Goal: Transaction & Acquisition: Subscribe to service/newsletter

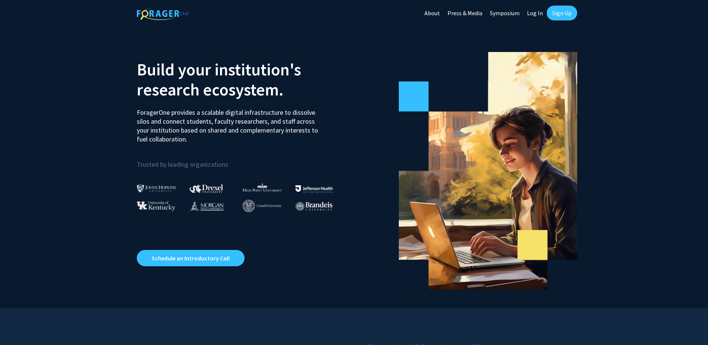
click at [454, 10] on link "Press & Media" at bounding box center [465, 13] width 42 height 26
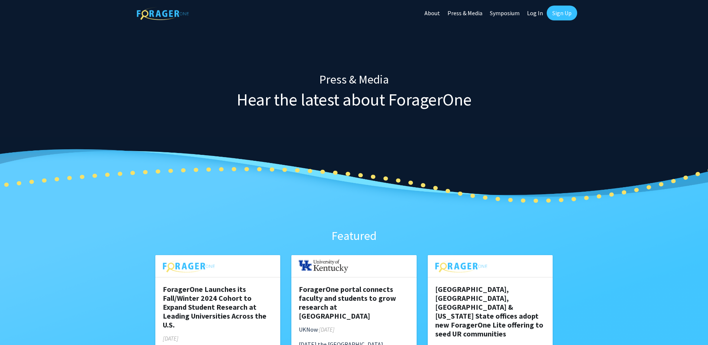
click at [436, 13] on link "About" at bounding box center [432, 13] width 23 height 26
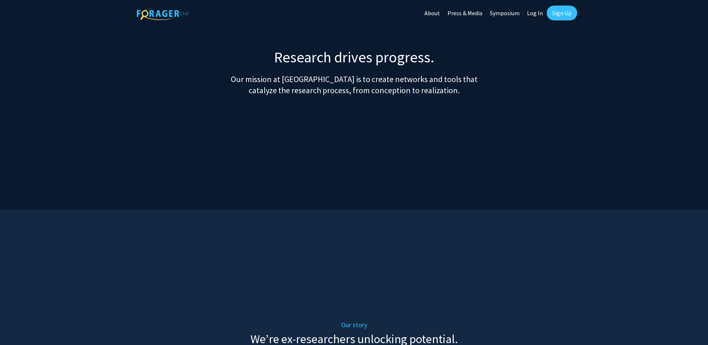
click at [472, 14] on link "Press & Media" at bounding box center [465, 13] width 42 height 26
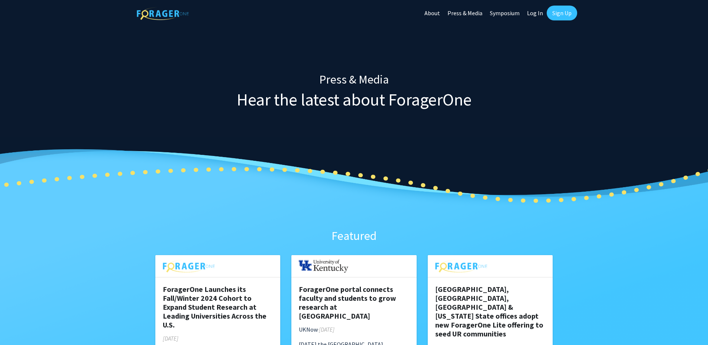
click at [504, 16] on link "Symposium" at bounding box center [504, 13] width 37 height 26
click at [534, 15] on link "Log In" at bounding box center [535, 13] width 23 height 26
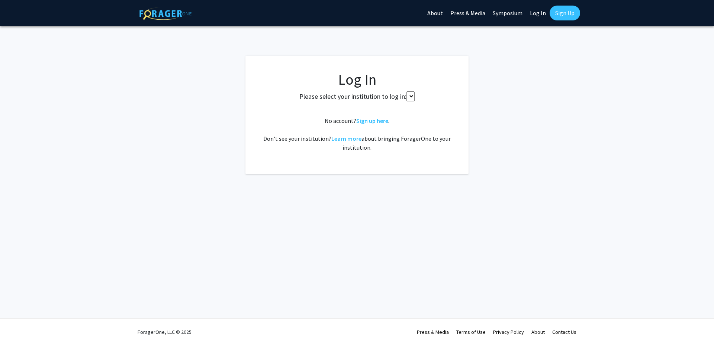
click at [411, 97] on select at bounding box center [410, 96] width 8 height 10
click at [441, 107] on fg-card-body "Log In Please select your institution to log in: No account? Sign up here . Don…" at bounding box center [356, 115] width 193 height 89
click at [412, 96] on select at bounding box center [410, 96] width 8 height 10
click at [407, 97] on select at bounding box center [410, 96] width 8 height 10
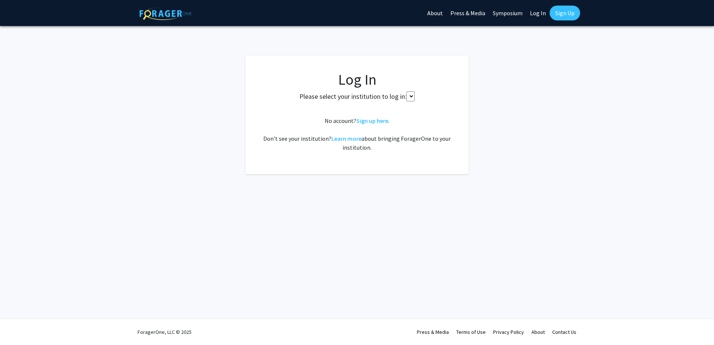
click at [407, 97] on select at bounding box center [410, 96] width 8 height 10
click at [411, 99] on select at bounding box center [410, 96] width 8 height 10
click at [411, 96] on select at bounding box center [410, 96] width 8 height 10
click at [407, 94] on select at bounding box center [410, 96] width 8 height 10
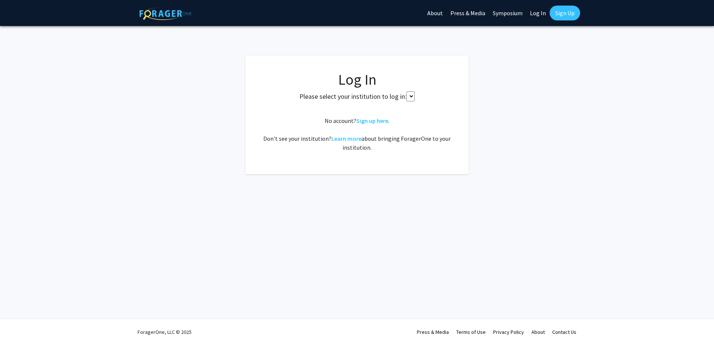
click at [407, 94] on select at bounding box center [410, 96] width 8 height 10
click at [413, 95] on select at bounding box center [410, 96] width 8 height 10
click at [540, 16] on link "Log In" at bounding box center [537, 13] width 23 height 26
click at [572, 15] on link "Sign Up" at bounding box center [565, 13] width 30 height 15
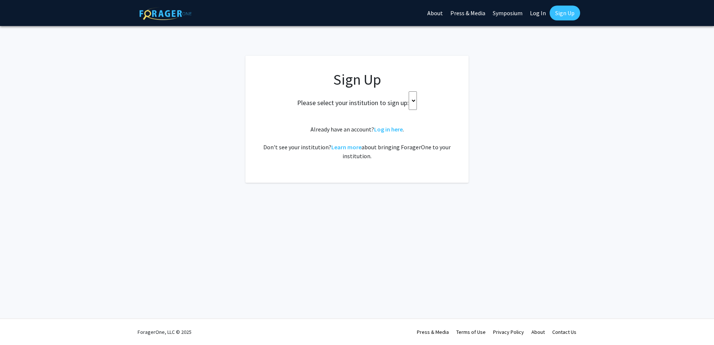
click at [409, 101] on select at bounding box center [413, 100] width 8 height 19
click at [412, 96] on select at bounding box center [413, 100] width 8 height 19
click at [193, 118] on app-signup "Sign Up Please select your institution to sign up: Already have an account? Log…" at bounding box center [357, 119] width 714 height 127
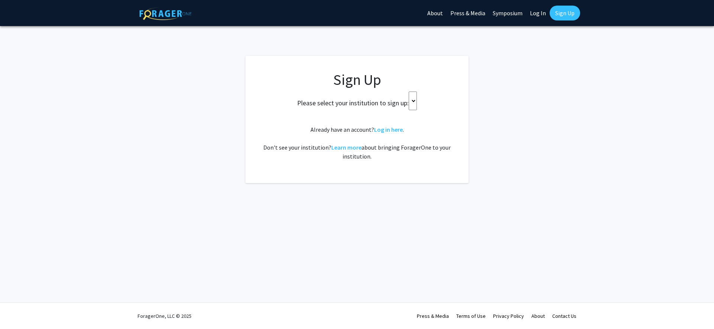
click at [411, 100] on select at bounding box center [413, 100] width 8 height 19
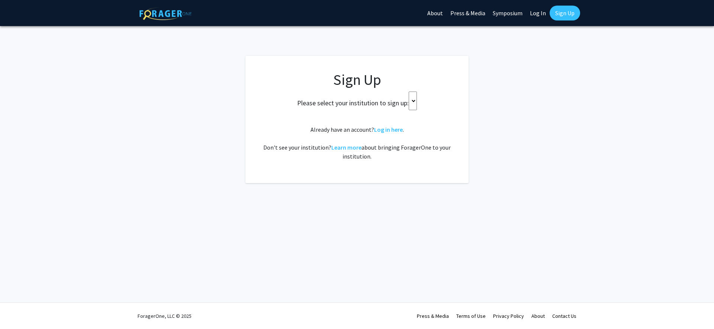
click at [411, 100] on select at bounding box center [413, 100] width 8 height 19
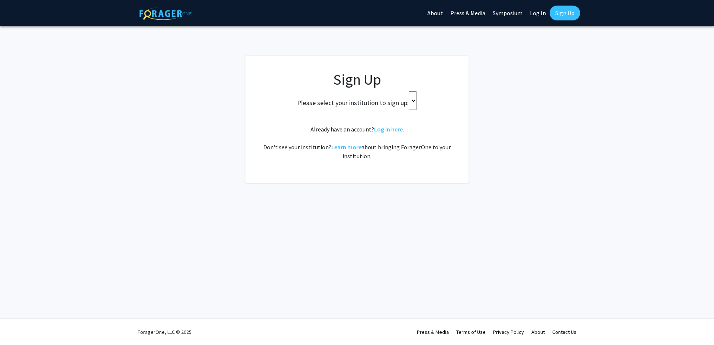
click at [411, 102] on select at bounding box center [413, 100] width 8 height 19
